Goal: Task Accomplishment & Management: Use online tool/utility

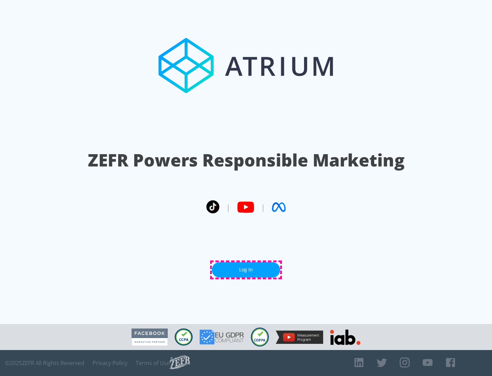
click at [246, 270] on link "Log In" at bounding box center [246, 269] width 68 height 15
